Goal: Browse casually

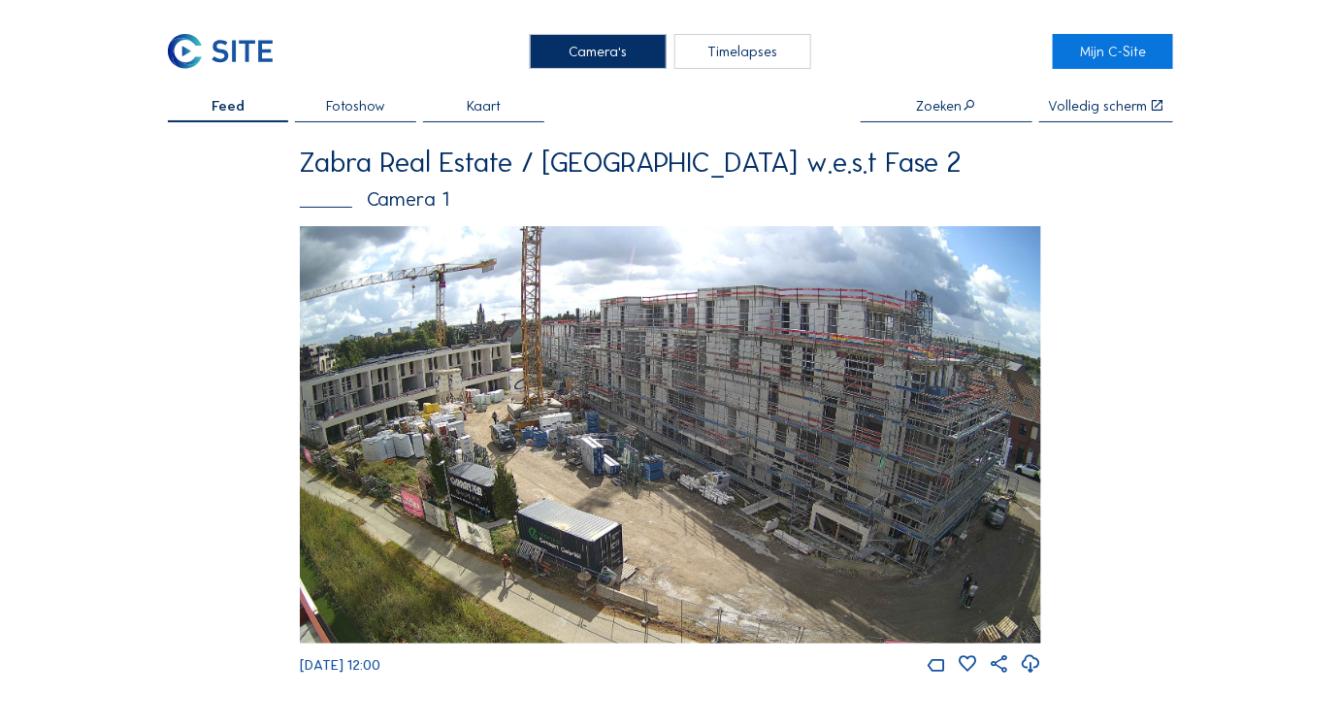
click at [436, 509] on img at bounding box center [670, 434] width 741 height 417
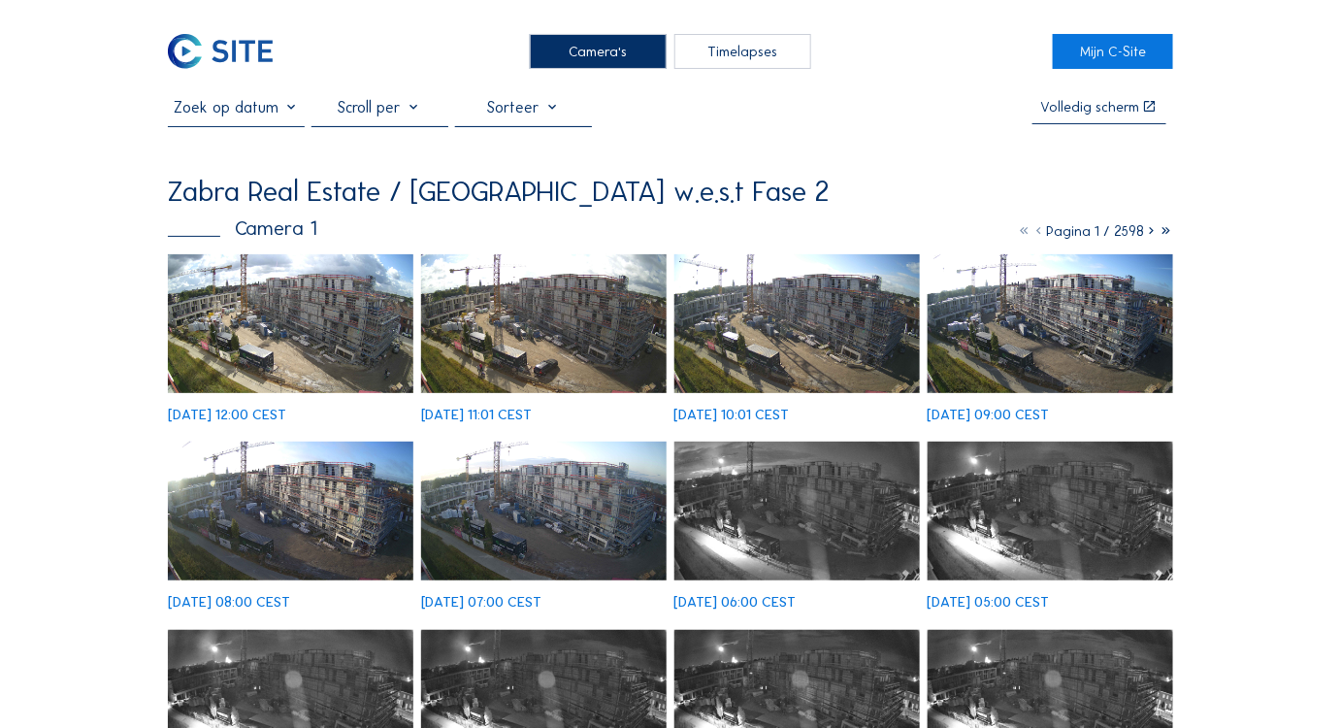
click at [264, 361] on img at bounding box center [291, 323] width 247 height 139
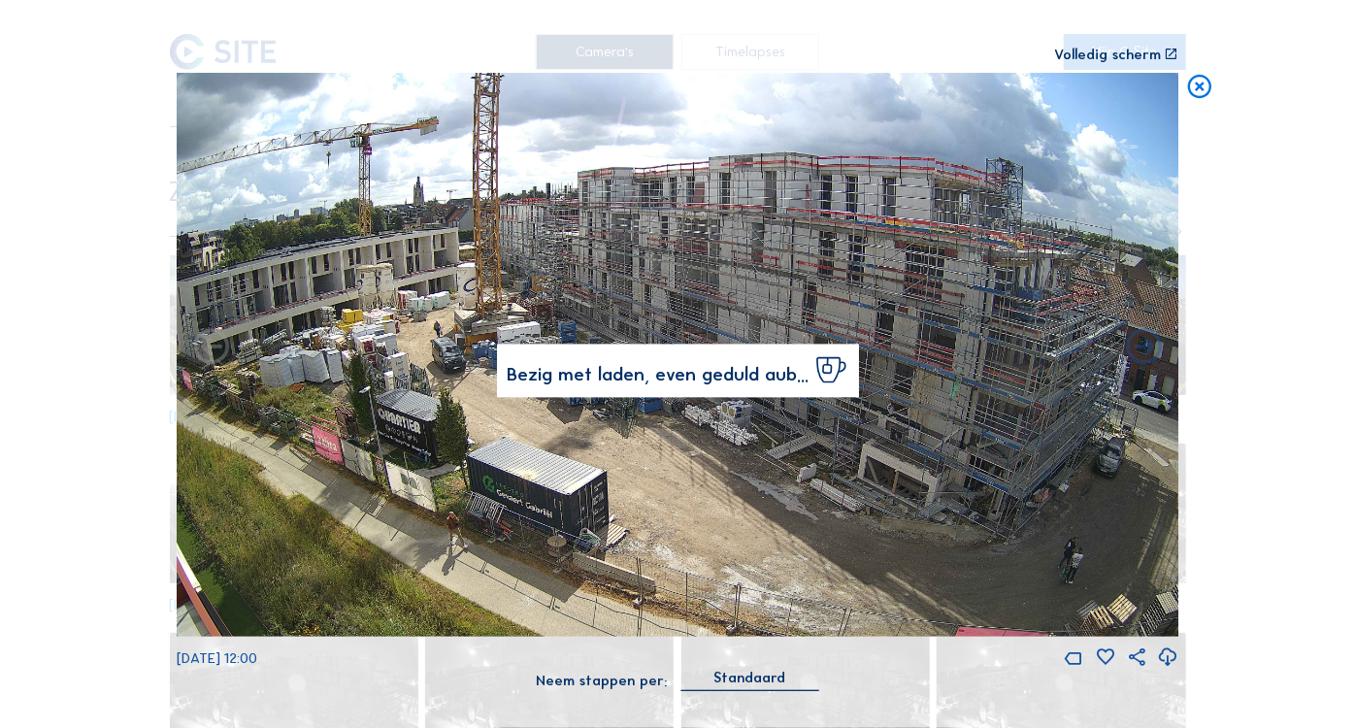
click at [303, 340] on img at bounding box center [678, 355] width 1003 height 564
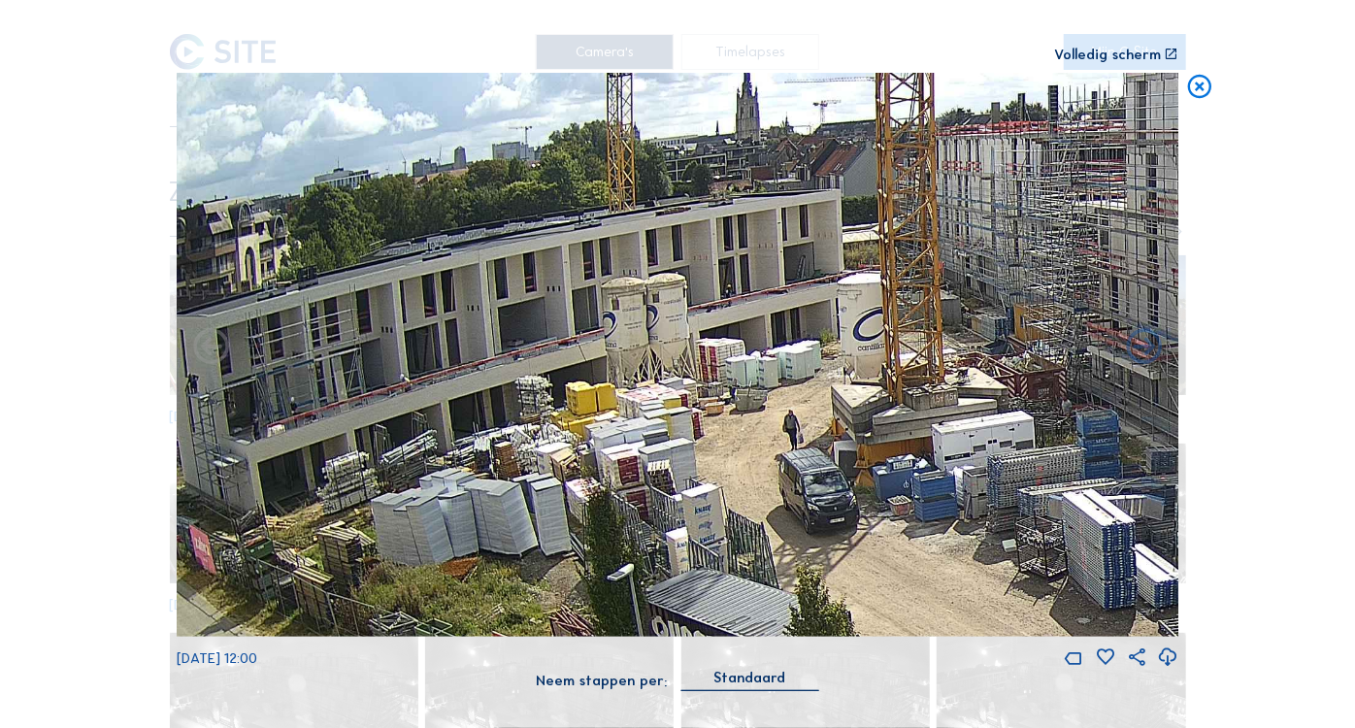
drag, startPoint x: 269, startPoint y: 344, endPoint x: 823, endPoint y: 378, distance: 555.2
click at [774, 387] on img at bounding box center [678, 355] width 1003 height 564
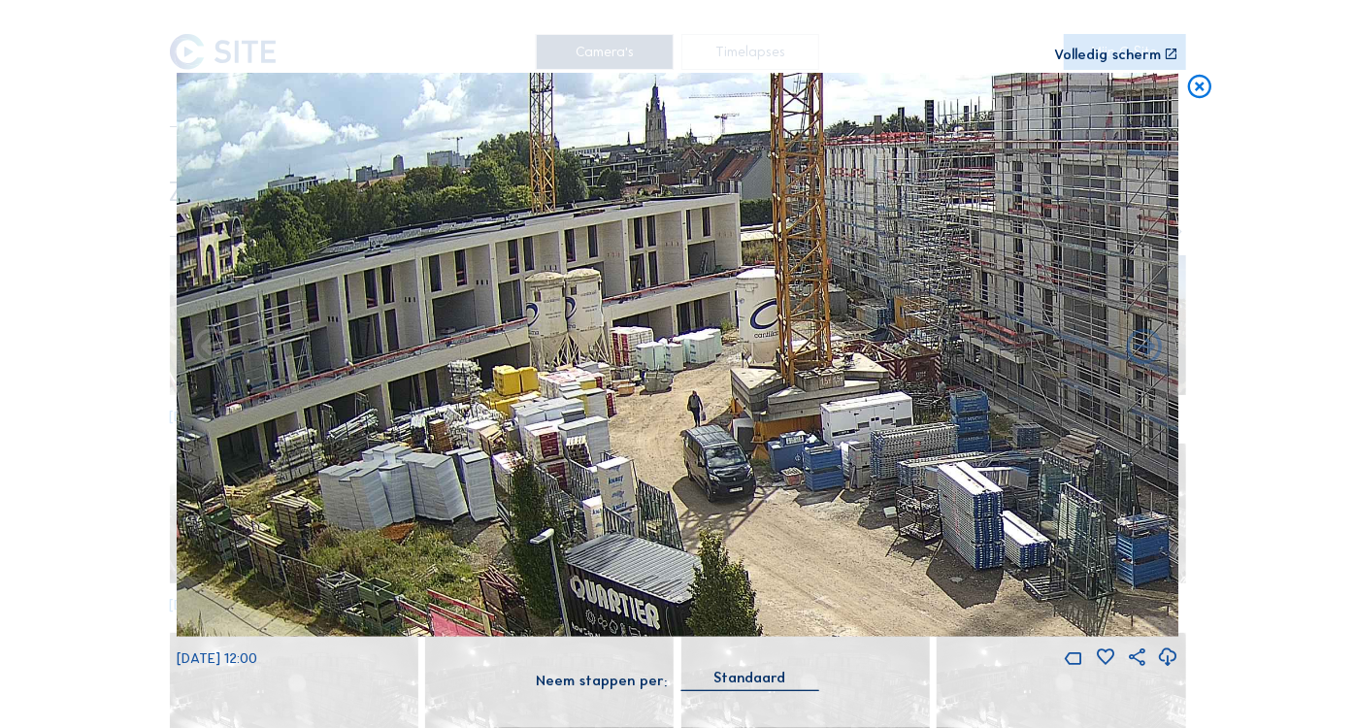
drag, startPoint x: 679, startPoint y: 440, endPoint x: 1201, endPoint y: 569, distance: 537.8
click at [1201, 569] on div "Scroll om door de tijd te reizen | Druk op de 'Alt'-knop + scroll om te Zoomen …" at bounding box center [677, 364] width 1355 height 728
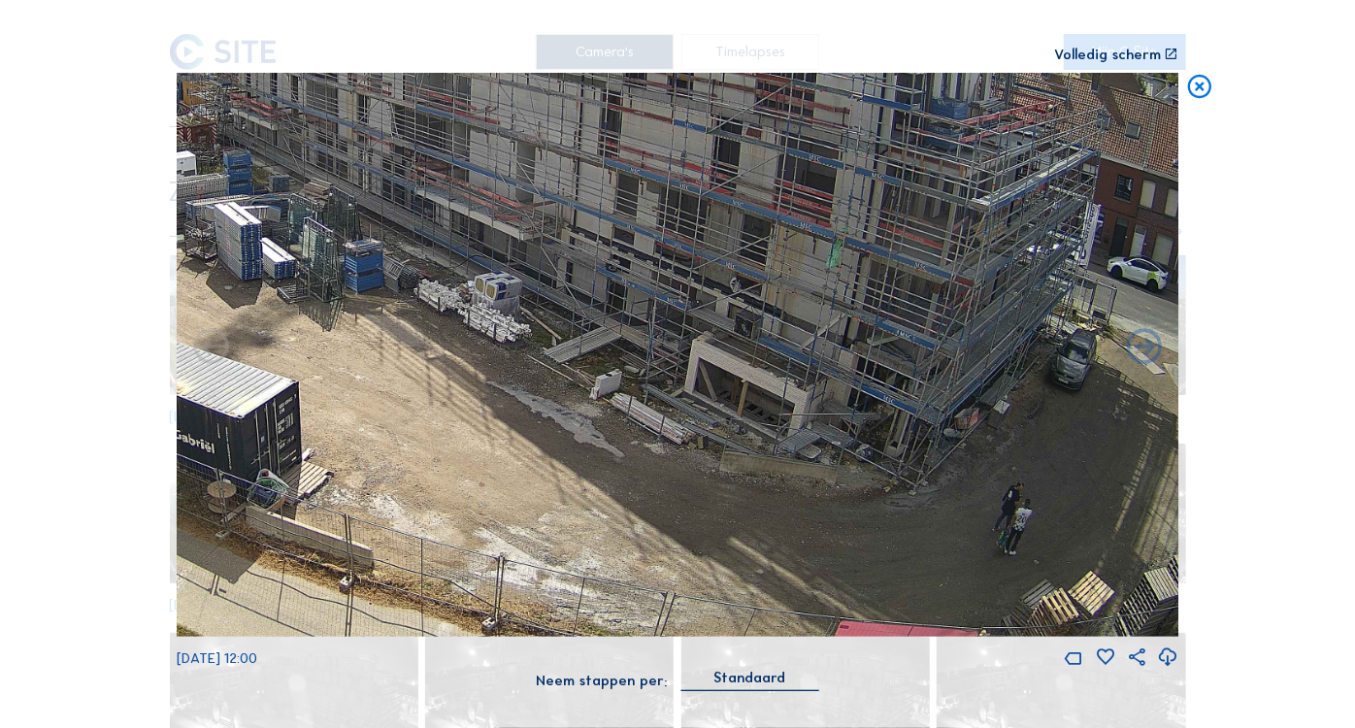
drag, startPoint x: 1039, startPoint y: 262, endPoint x: 333, endPoint y: 65, distance: 733.5
click at [333, 65] on div "Scroll om door de tijd te reizen | Druk op de 'Alt'-knop + scroll om te Zoomen …" at bounding box center [678, 355] width 1002 height 711
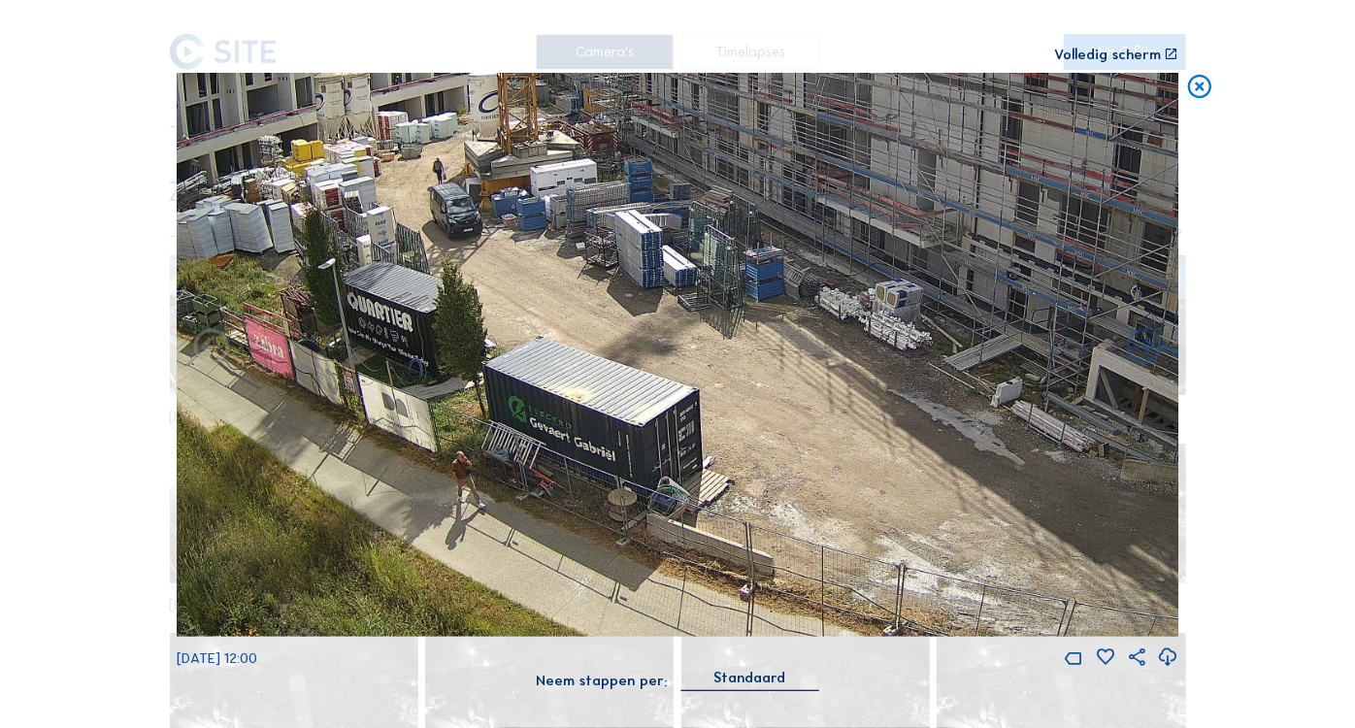
drag, startPoint x: 940, startPoint y: 439, endPoint x: 1355, endPoint y: 360, distance: 421.8
click at [1340, 360] on div "Scroll om door de tijd te reizen | Druk op de 'Alt'-knop + scroll om te Zoomen …" at bounding box center [677, 364] width 1355 height 728
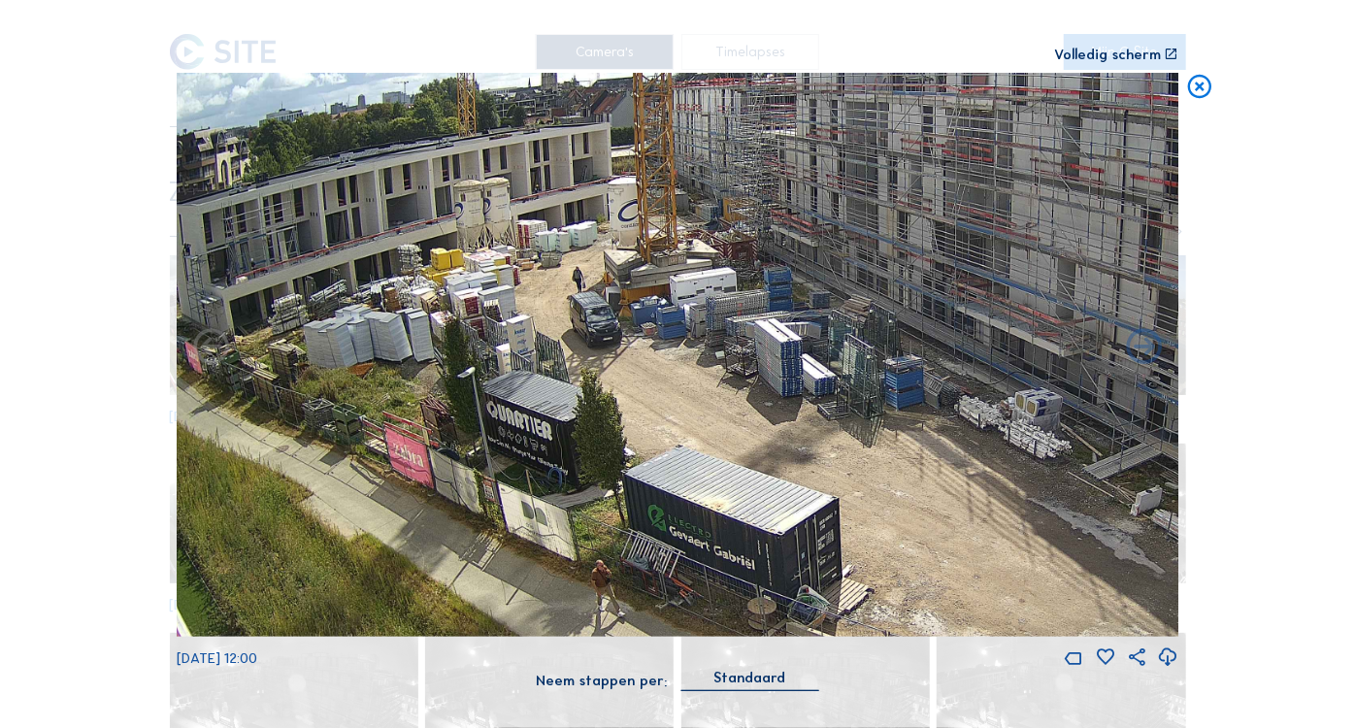
drag, startPoint x: 502, startPoint y: 239, endPoint x: 695, endPoint y: 337, distance: 216.6
click at [695, 337] on img at bounding box center [678, 355] width 1003 height 564
